Goal: Use online tool/utility: Utilize a website feature to perform a specific function

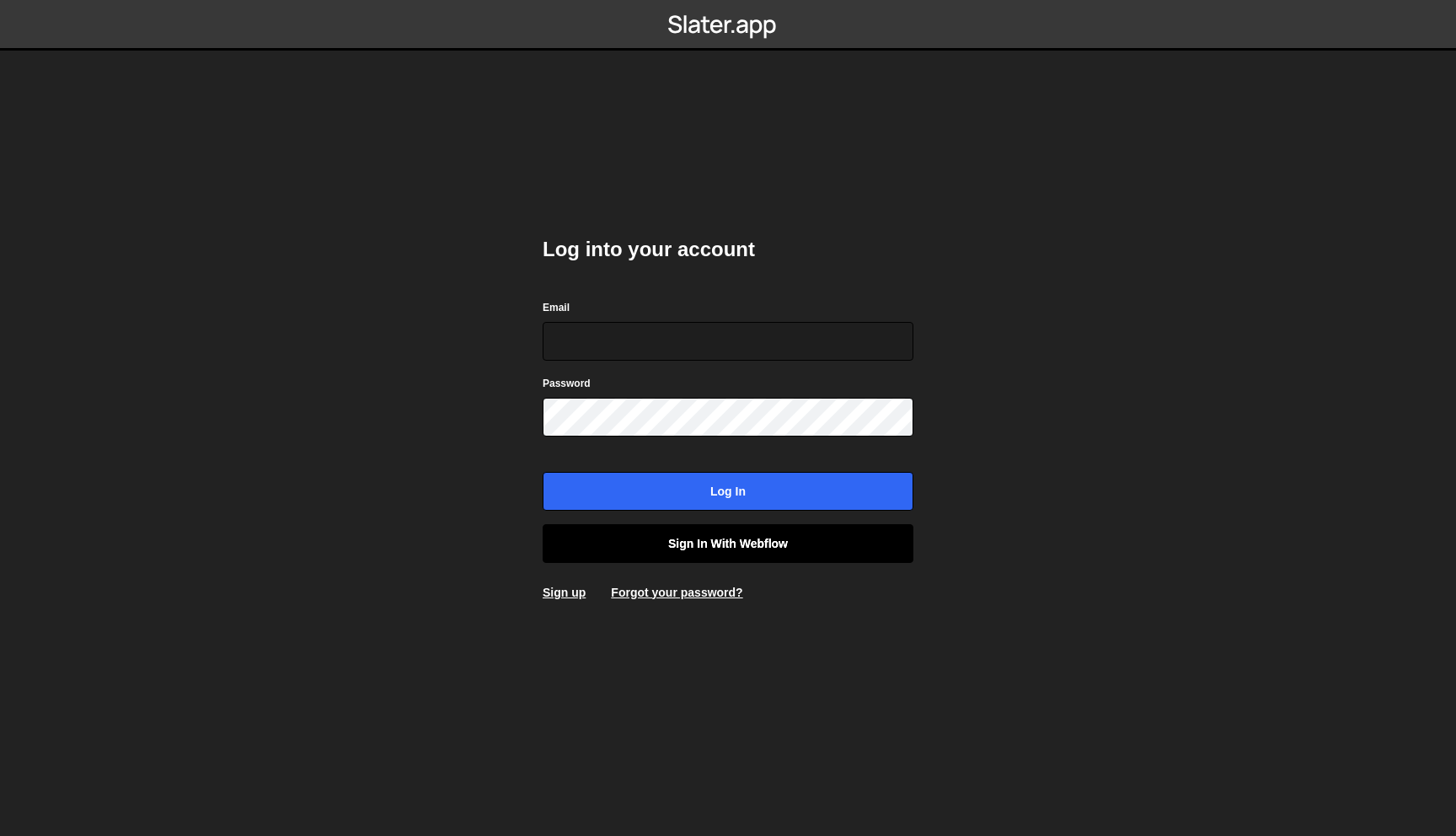
click at [761, 545] on link "Sign in with Webflow" at bounding box center [728, 543] width 371 height 38
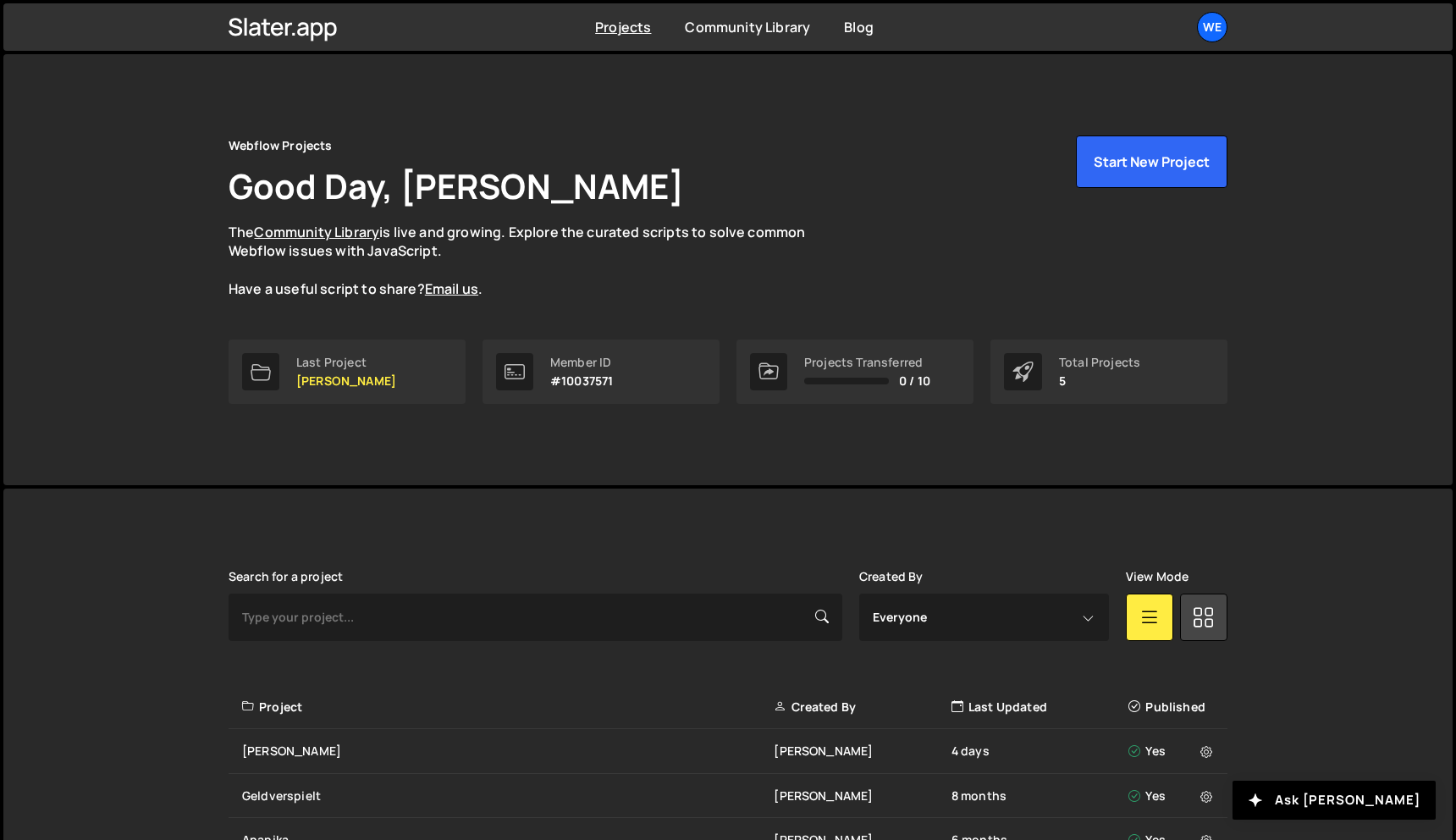
scroll to position [196, 0]
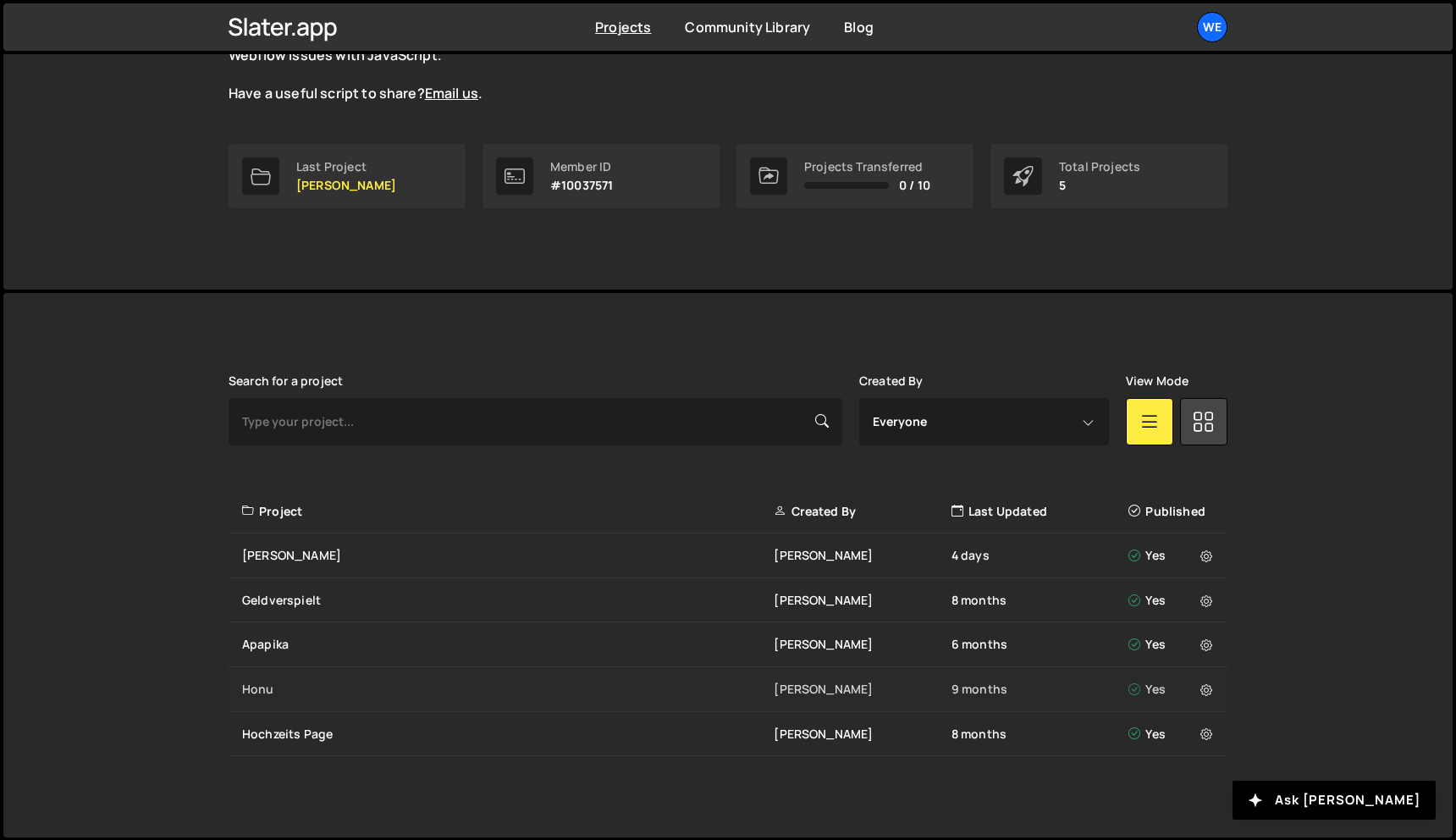
click at [317, 691] on div "Honu" at bounding box center [508, 689] width 532 height 17
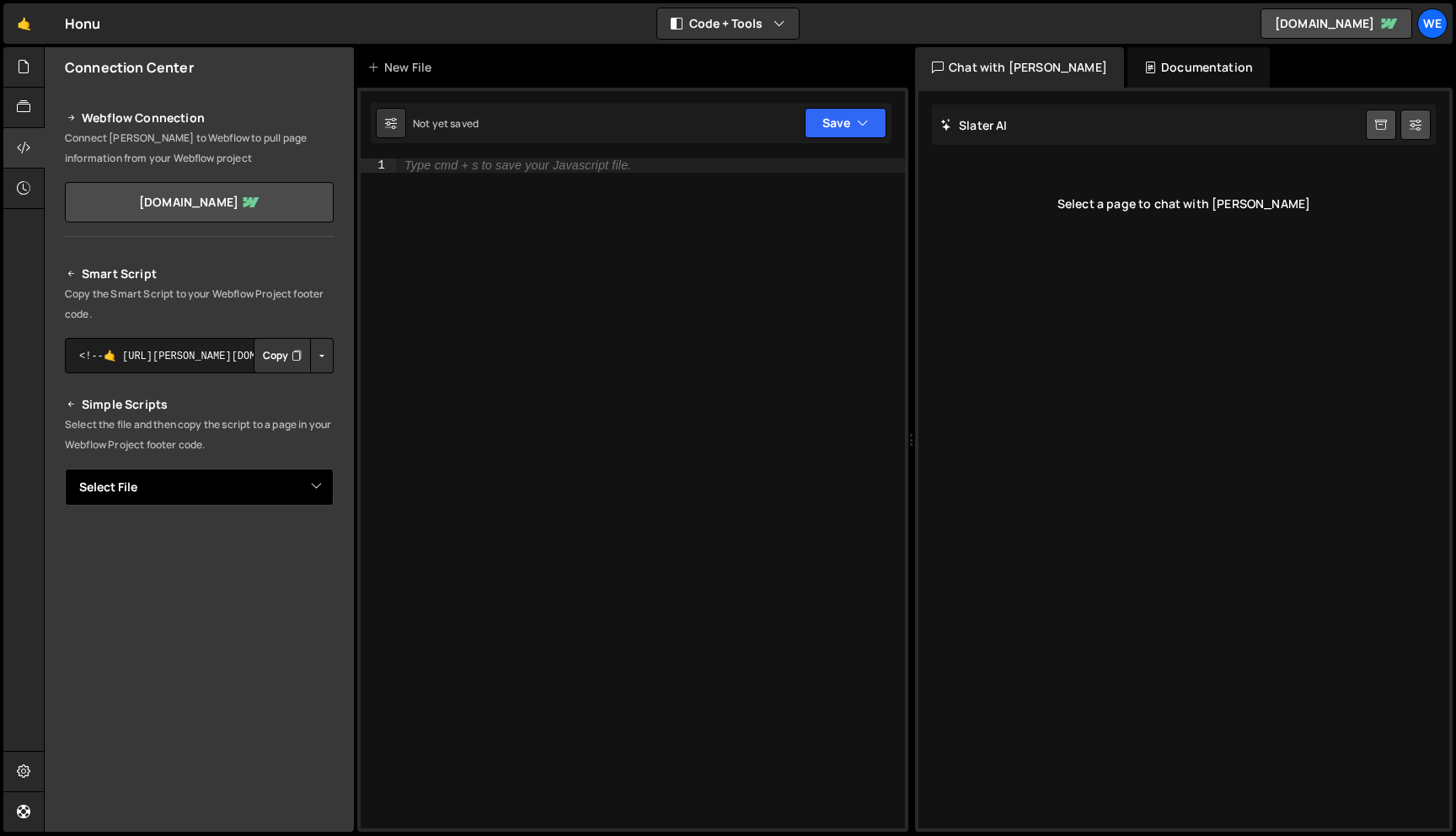
click at [305, 498] on select "Select File Calculator.js" at bounding box center [199, 487] width 269 height 37
select select "26994"
click at [65, 469] on select "Select File Calculator.js" at bounding box center [199, 487] width 269 height 37
click at [485, 380] on div "Type cmd + s to save your Javascript file." at bounding box center [651, 507] width 509 height 698
click at [273, 482] on select "Select File Calculator.js" at bounding box center [199, 487] width 269 height 37
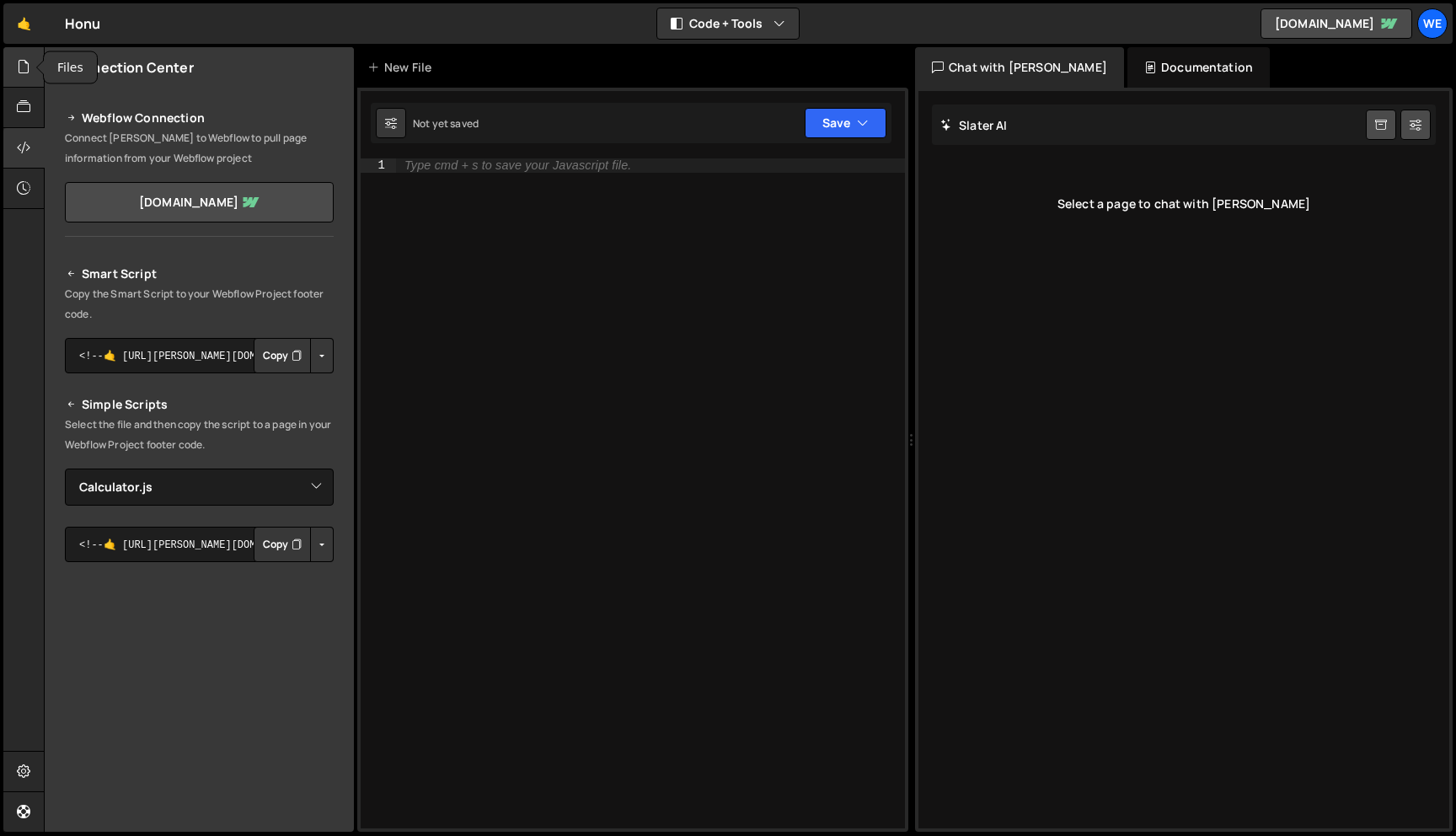
click at [25, 71] on icon at bounding box center [24, 67] width 14 height 19
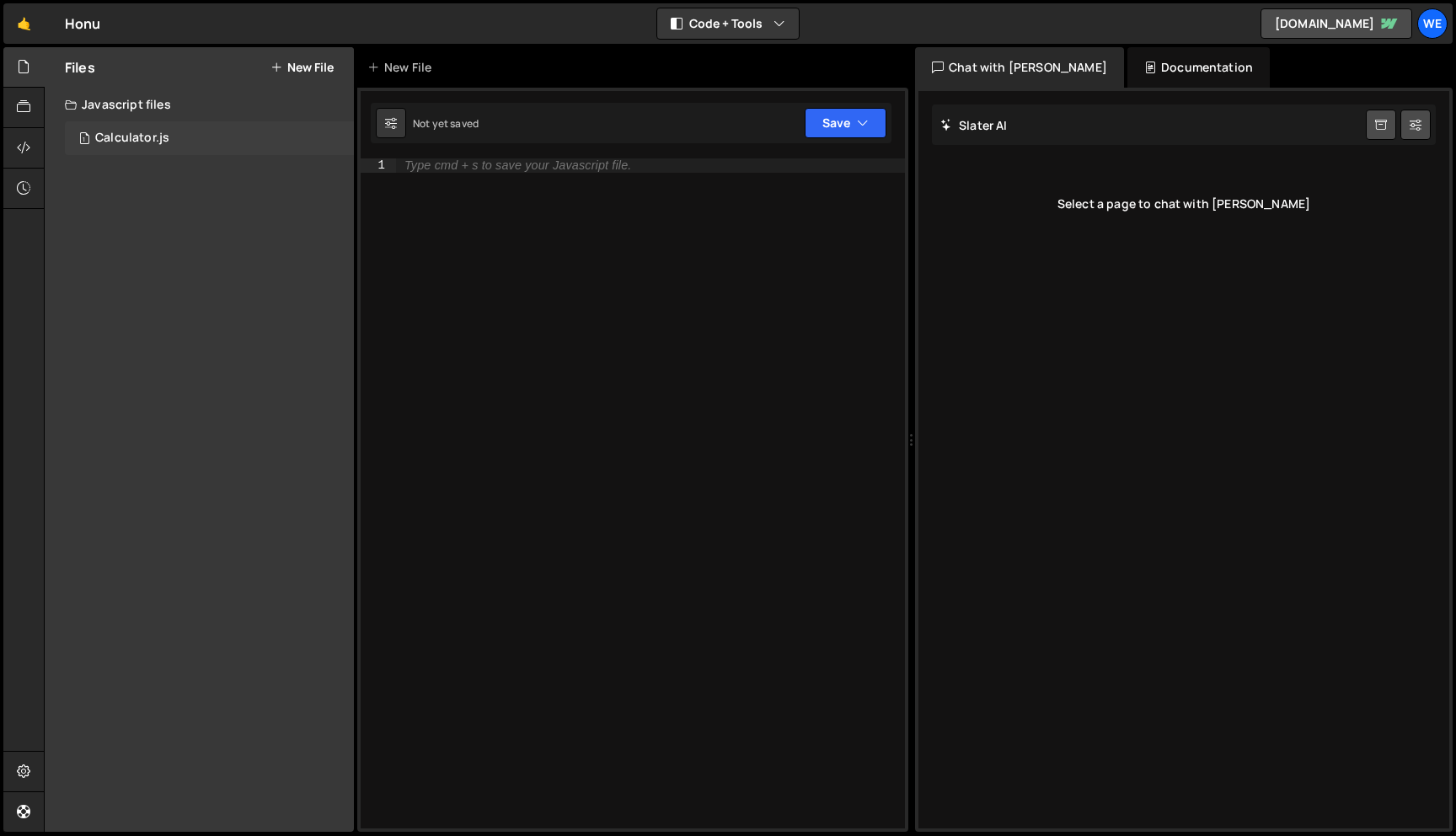
click at [116, 133] on div "Calculator.js" at bounding box center [132, 138] width 74 height 15
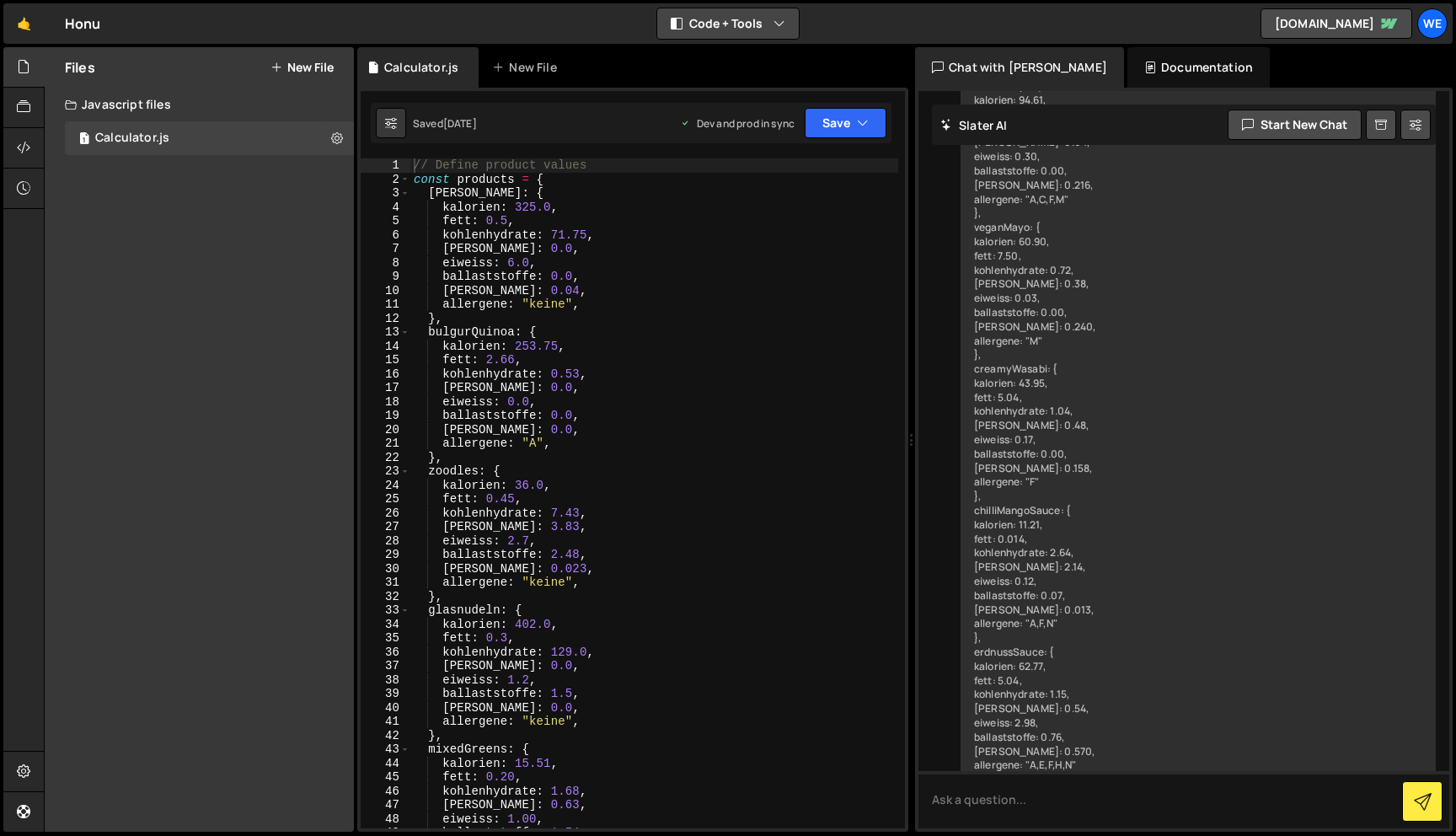
click at [775, 26] on icon "button" at bounding box center [780, 24] width 12 height 17
click at [749, 57] on button "Code Only" at bounding box center [729, 61] width 142 height 31
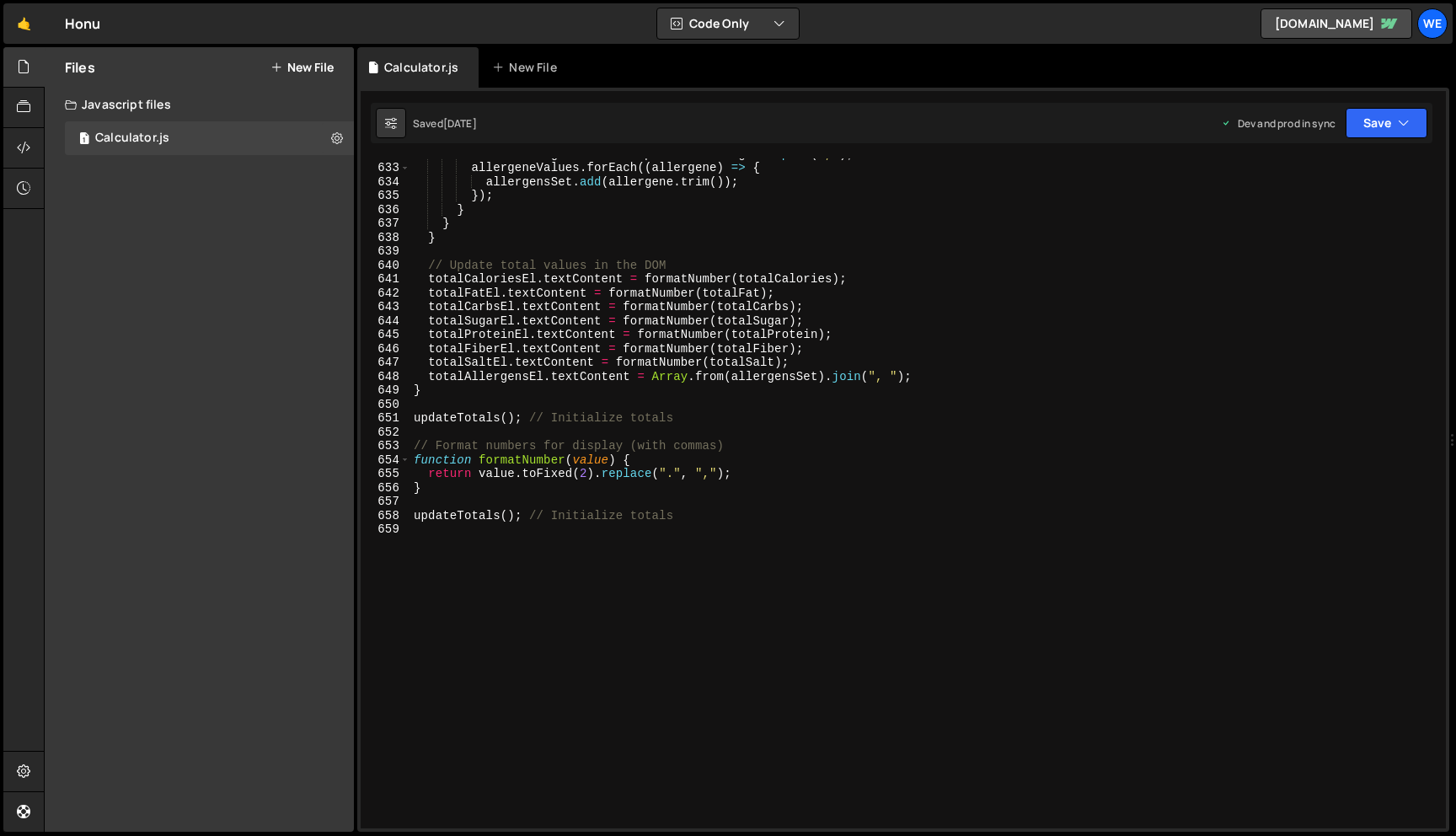
scroll to position [8821, 0]
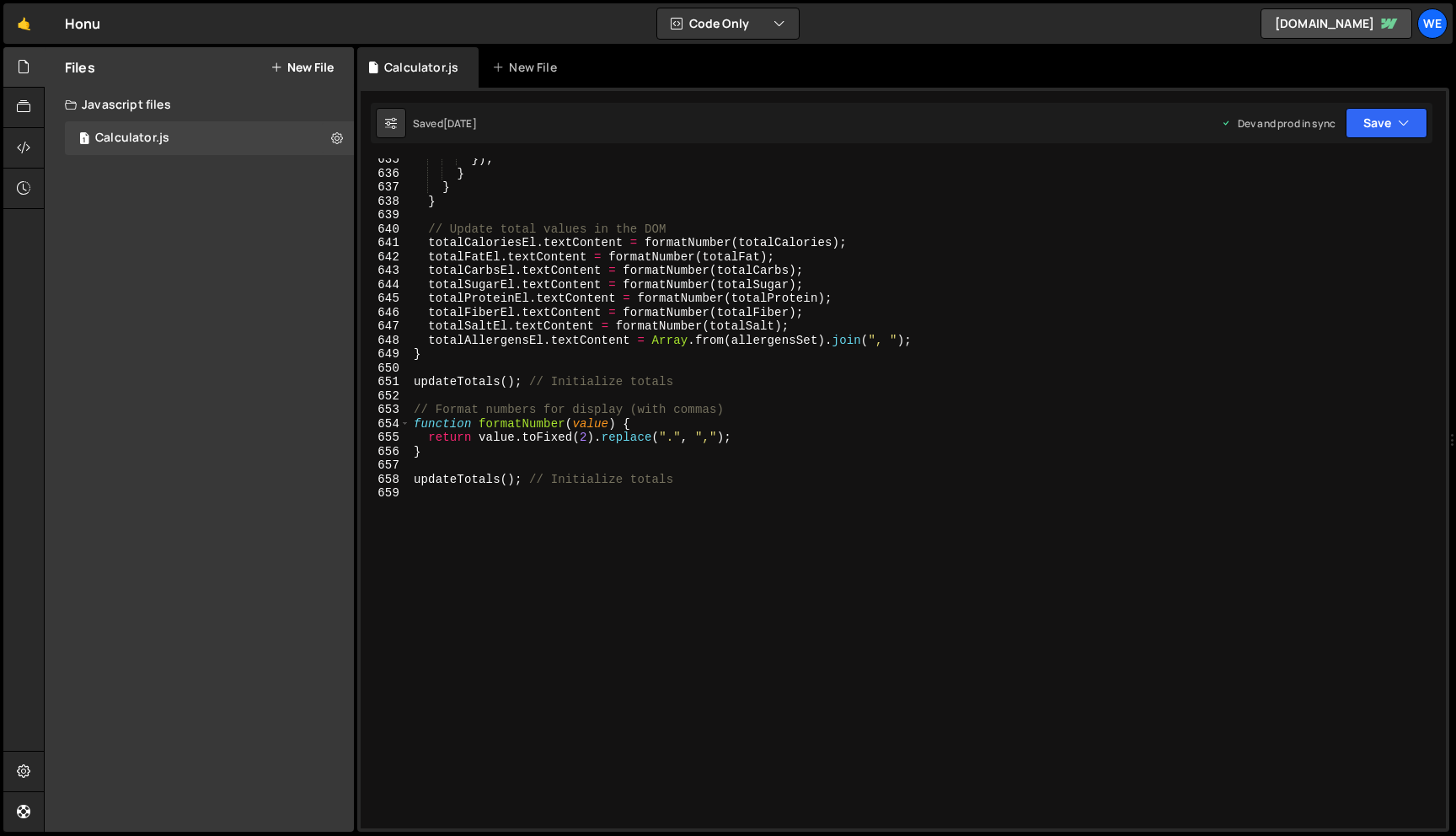
click at [670, 637] on div "}) ; } } } // Update total values in the DOM totalCaloriesEl . textContent = fo…" at bounding box center [925, 501] width 1029 height 698
click at [712, 566] on div "}) ; } } } // Update total values in the DOM totalCaloriesEl . textContent = fo…" at bounding box center [925, 501] width 1029 height 698
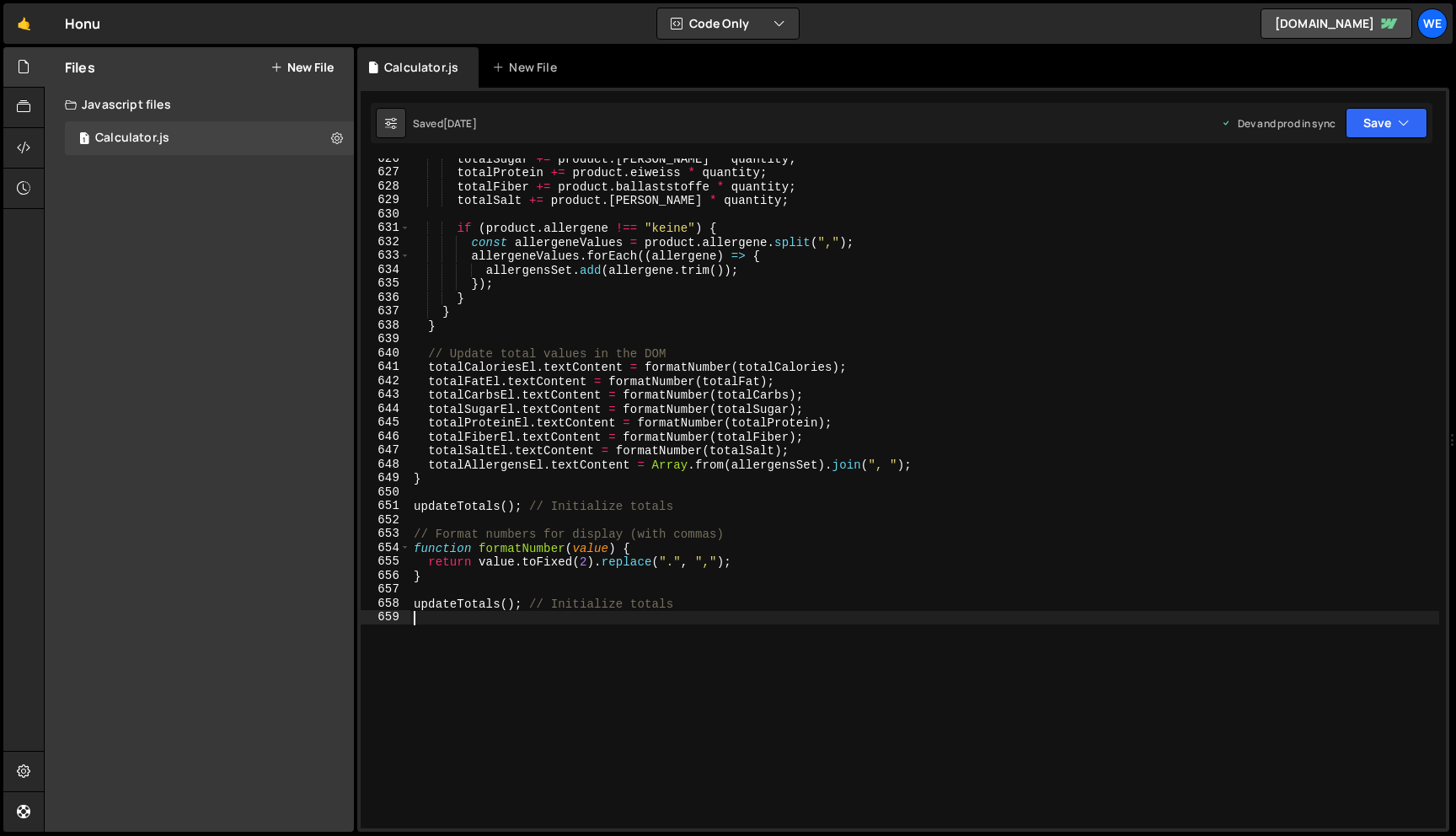
scroll to position [8697, 0]
click at [661, 679] on div "totalSugar += product . [PERSON_NAME] * quantity ; totalProtein += product . ei…" at bounding box center [925, 500] width 1029 height 698
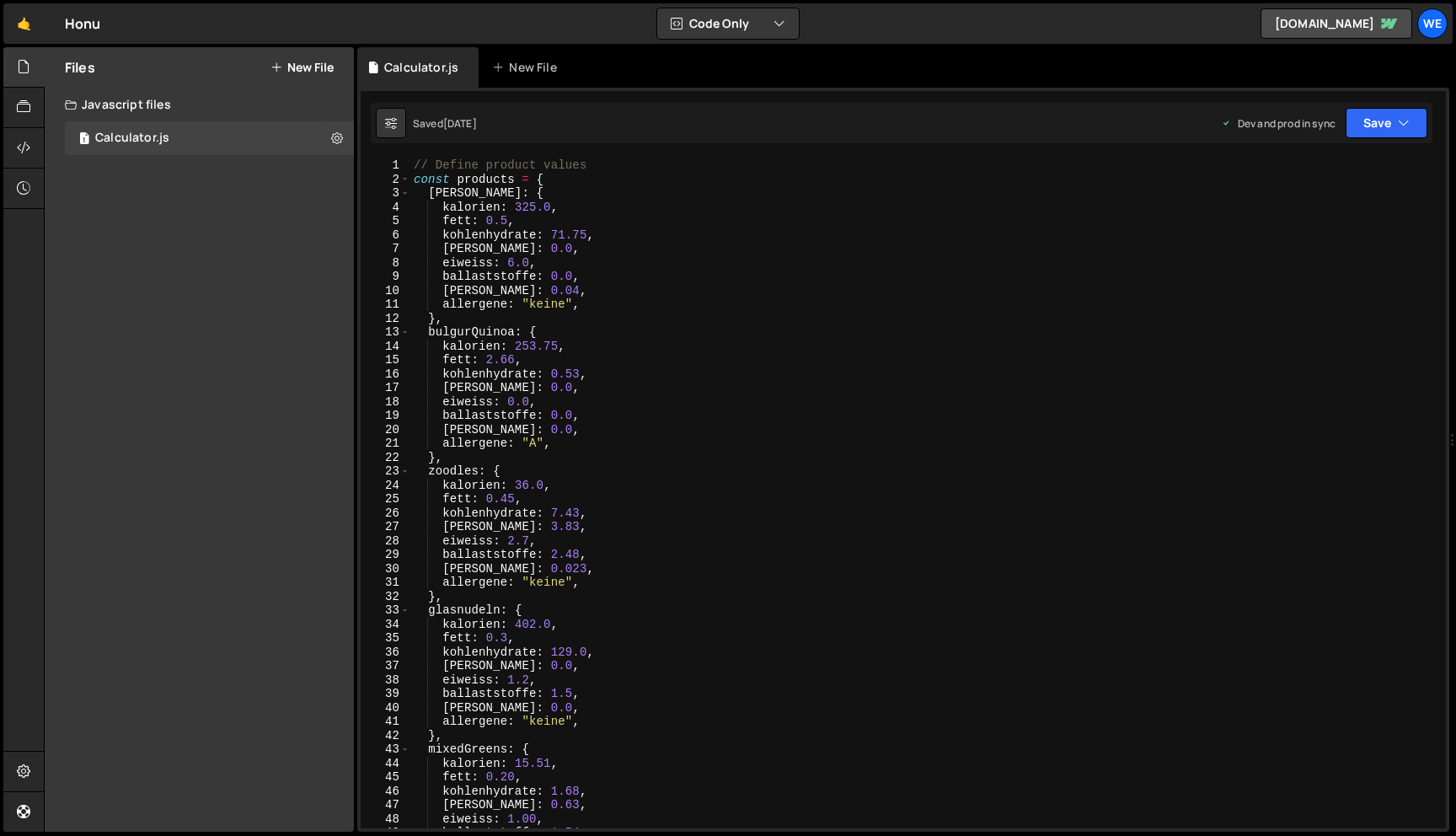
scroll to position [0, 0]
click at [678, 618] on div "// Define product values const products = { [PERSON_NAME] : { kalorien : 325.0 …" at bounding box center [925, 507] width 1029 height 698
type textarea "kalorien: 402.0,"
